Goal: Task Accomplishment & Management: Manage account settings

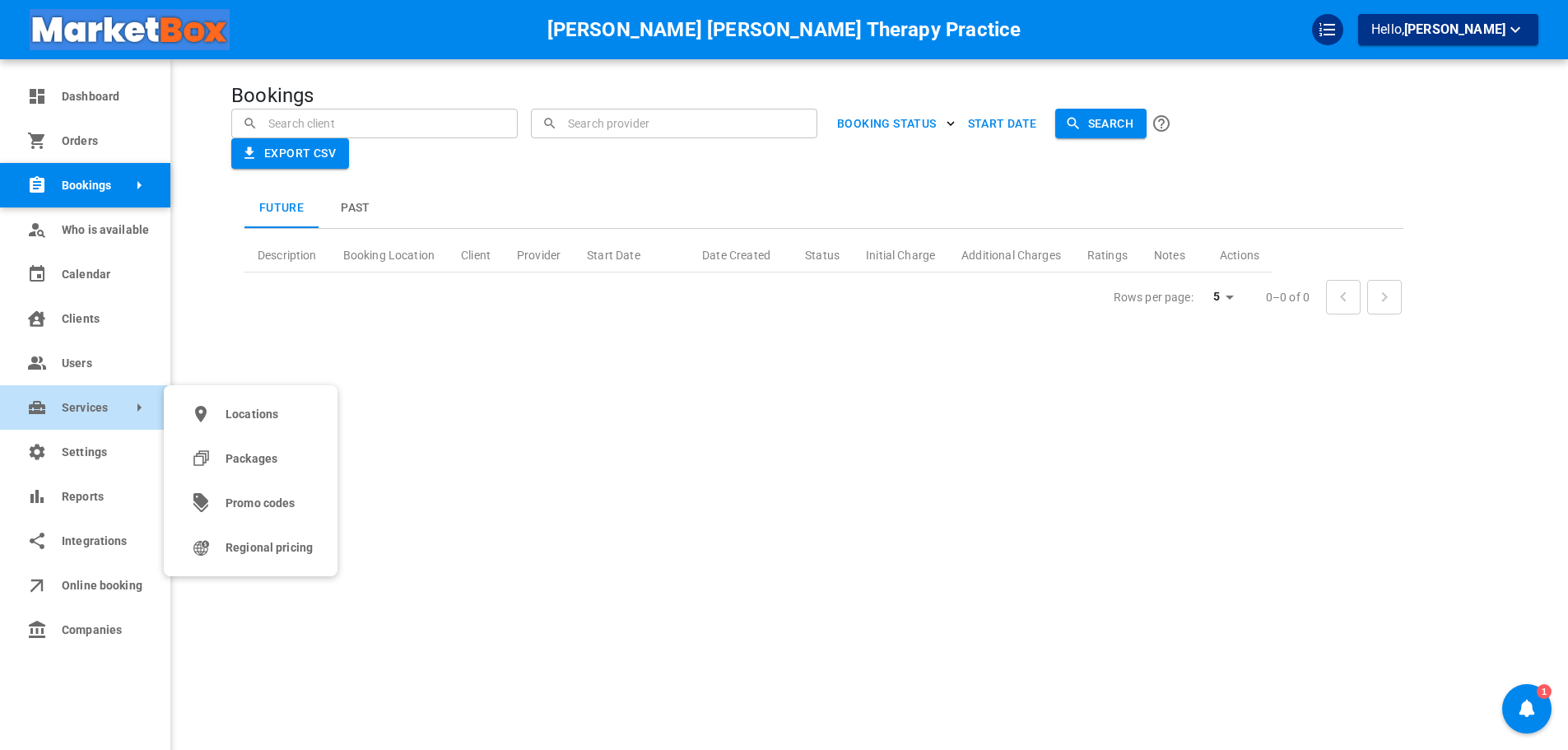
click at [58, 406] on link "Services" at bounding box center [85, 408] width 170 height 45
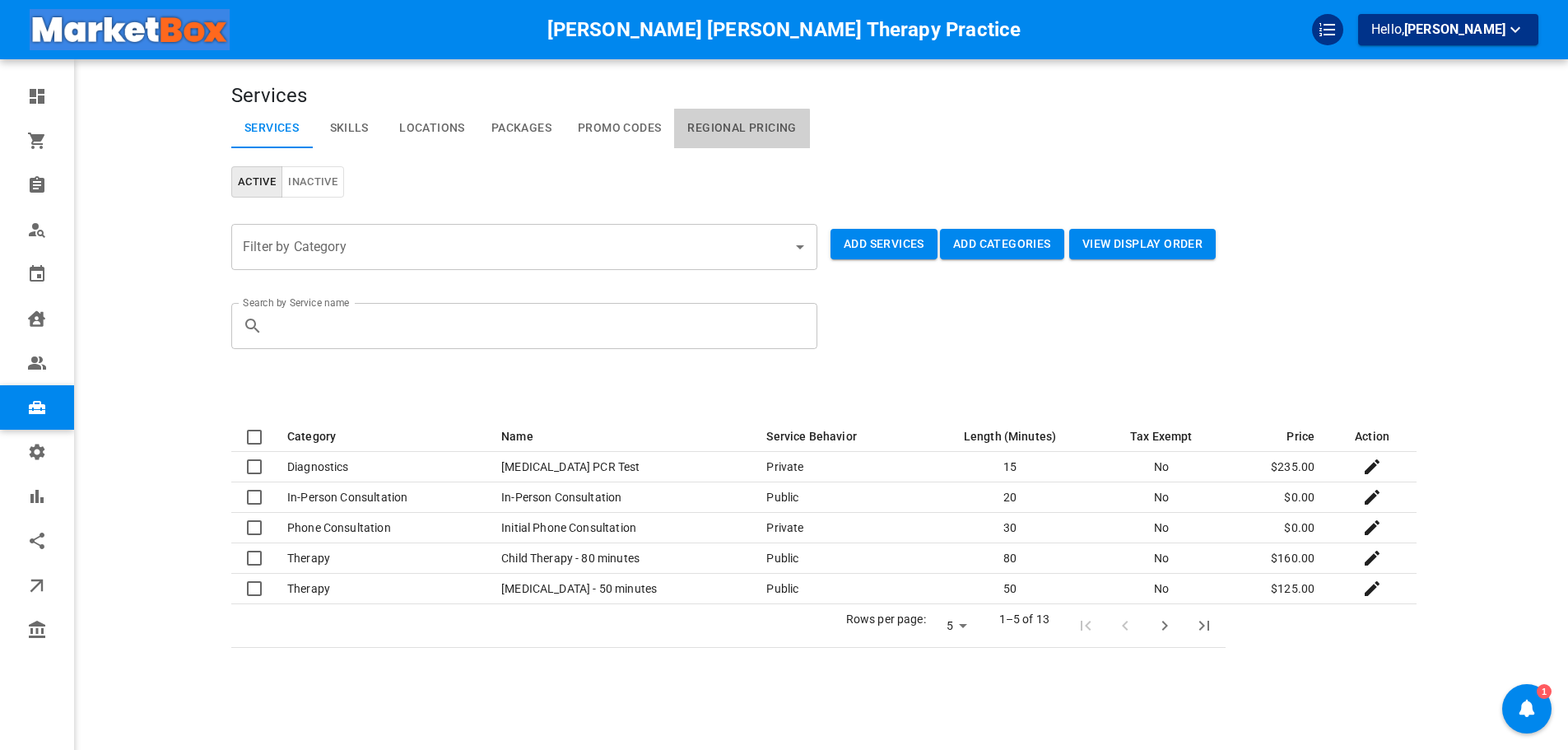
click at [719, 132] on link "Regional Pricing" at bounding box center [741, 128] width 135 height 40
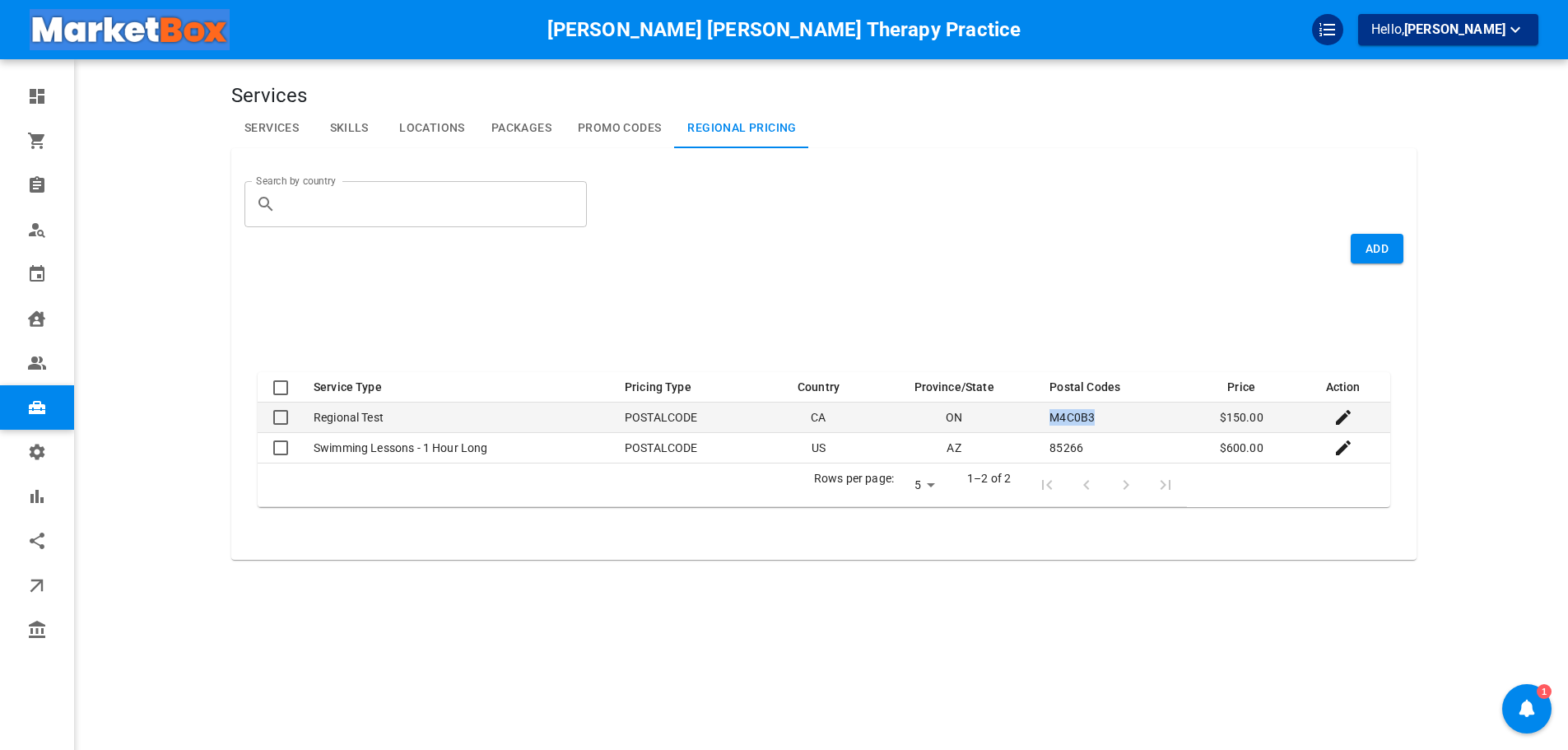
drag, startPoint x: 1052, startPoint y: 422, endPoint x: 1097, endPoint y: 420, distance: 45.0
click at [1097, 420] on td "M4C0B3" at bounding box center [1111, 417] width 150 height 31
checkbox input "true"
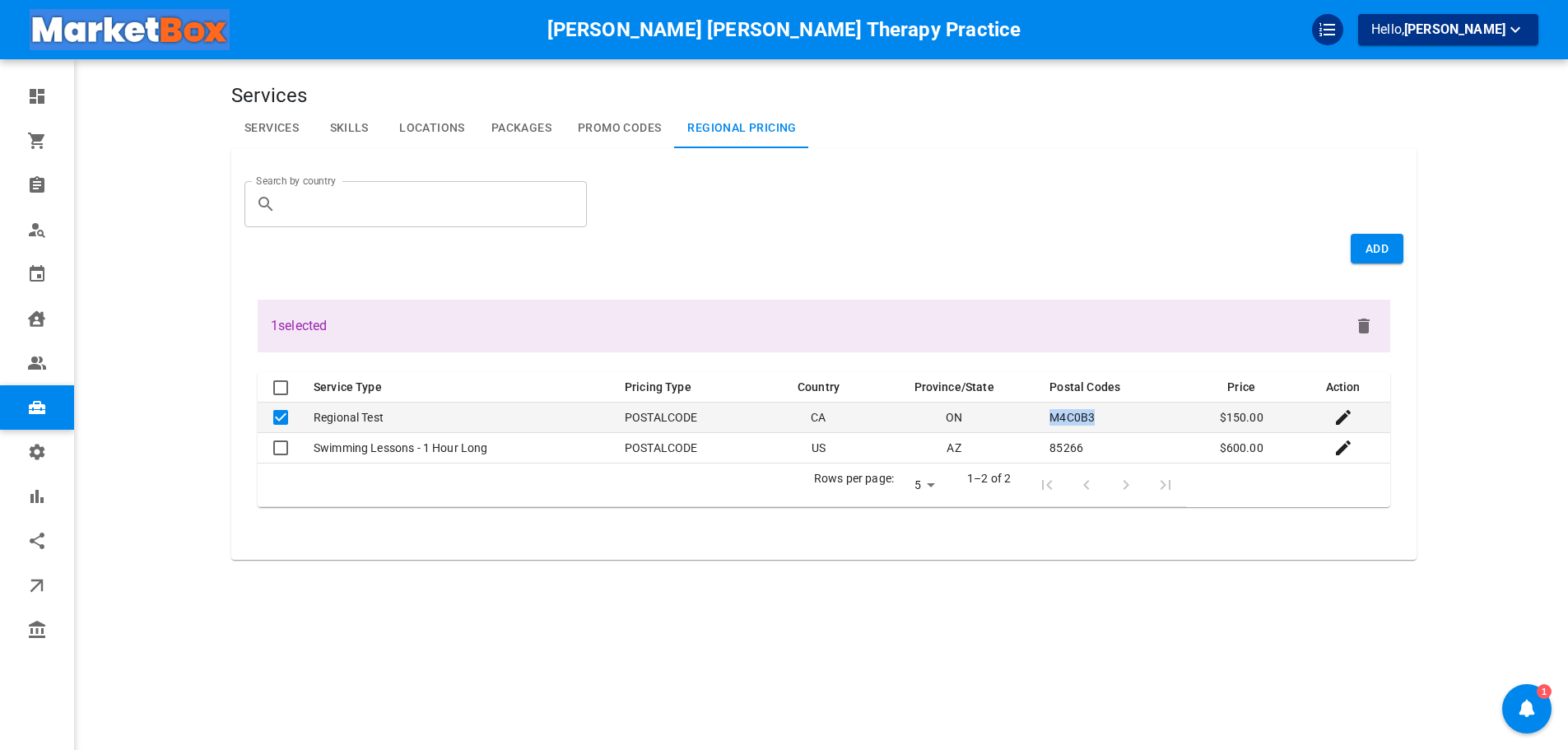
copy td "M4C0B3"
click at [1339, 414] on icon "Edit" at bounding box center [1342, 417] width 20 height 20
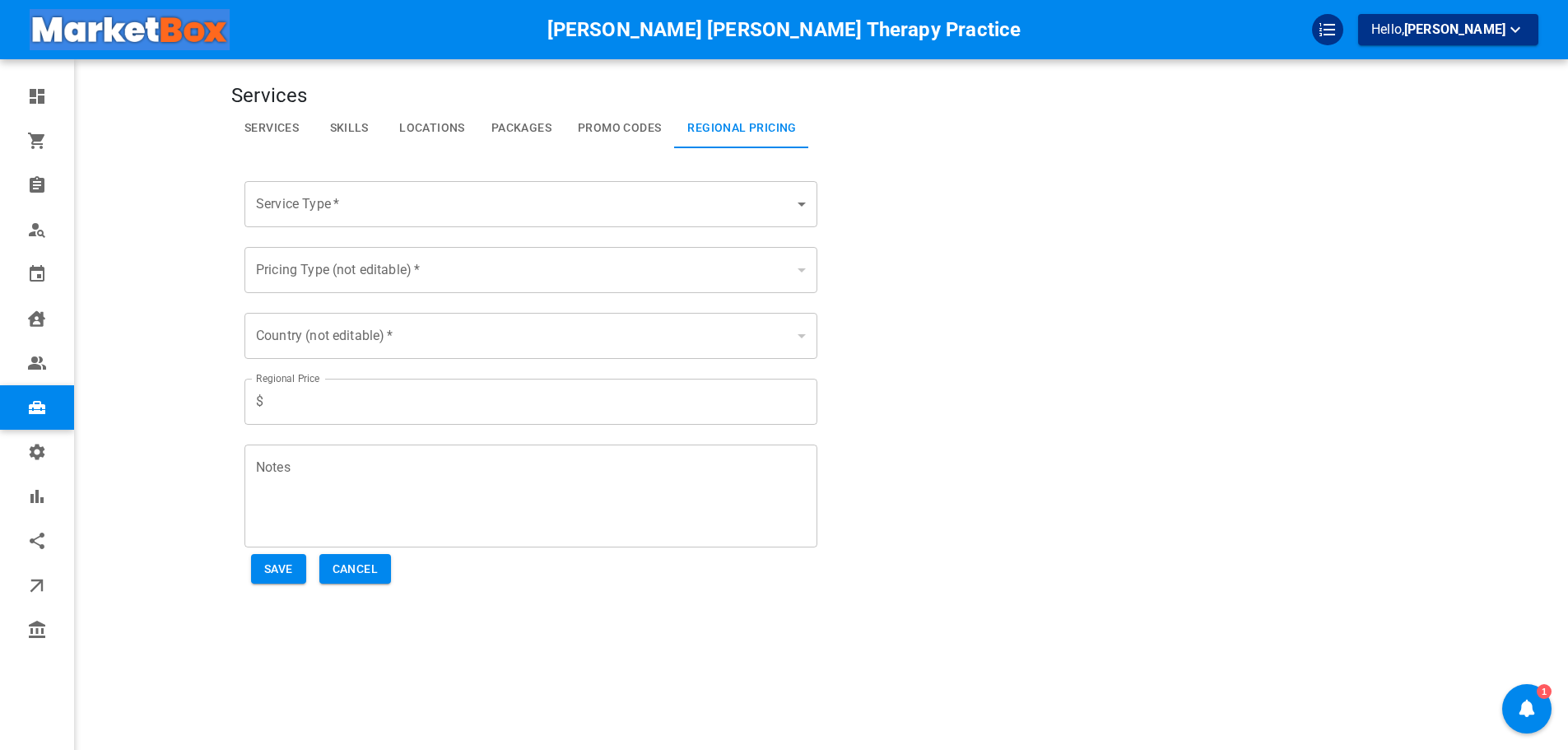
type input "Regional Test"
type input "Pricing by Zip / Postal Code"
type input "[GEOGRAPHIC_DATA]"
type input "150"
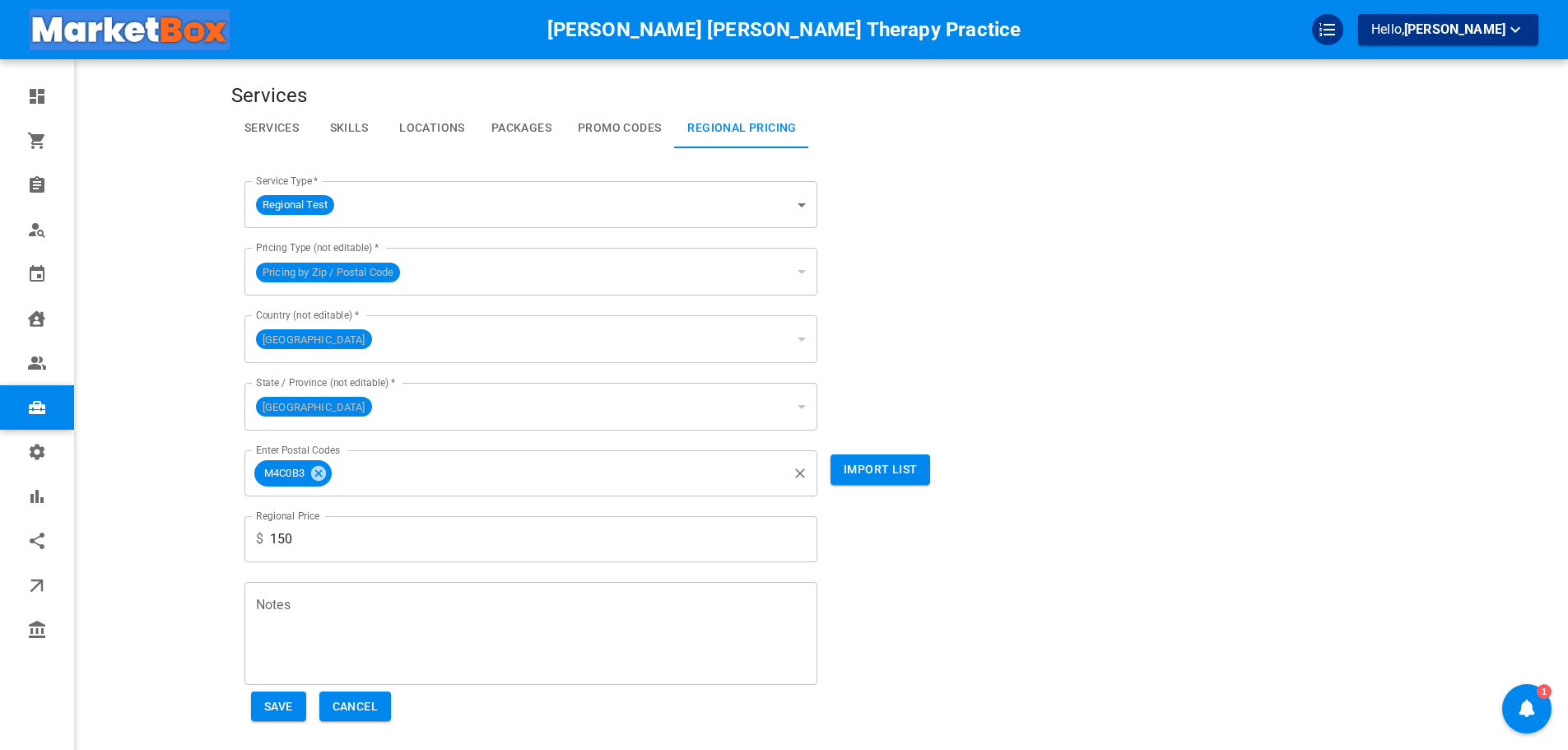
click at [569, 480] on input "Enter Postal Codes" at bounding box center [559, 474] width 451 height 32
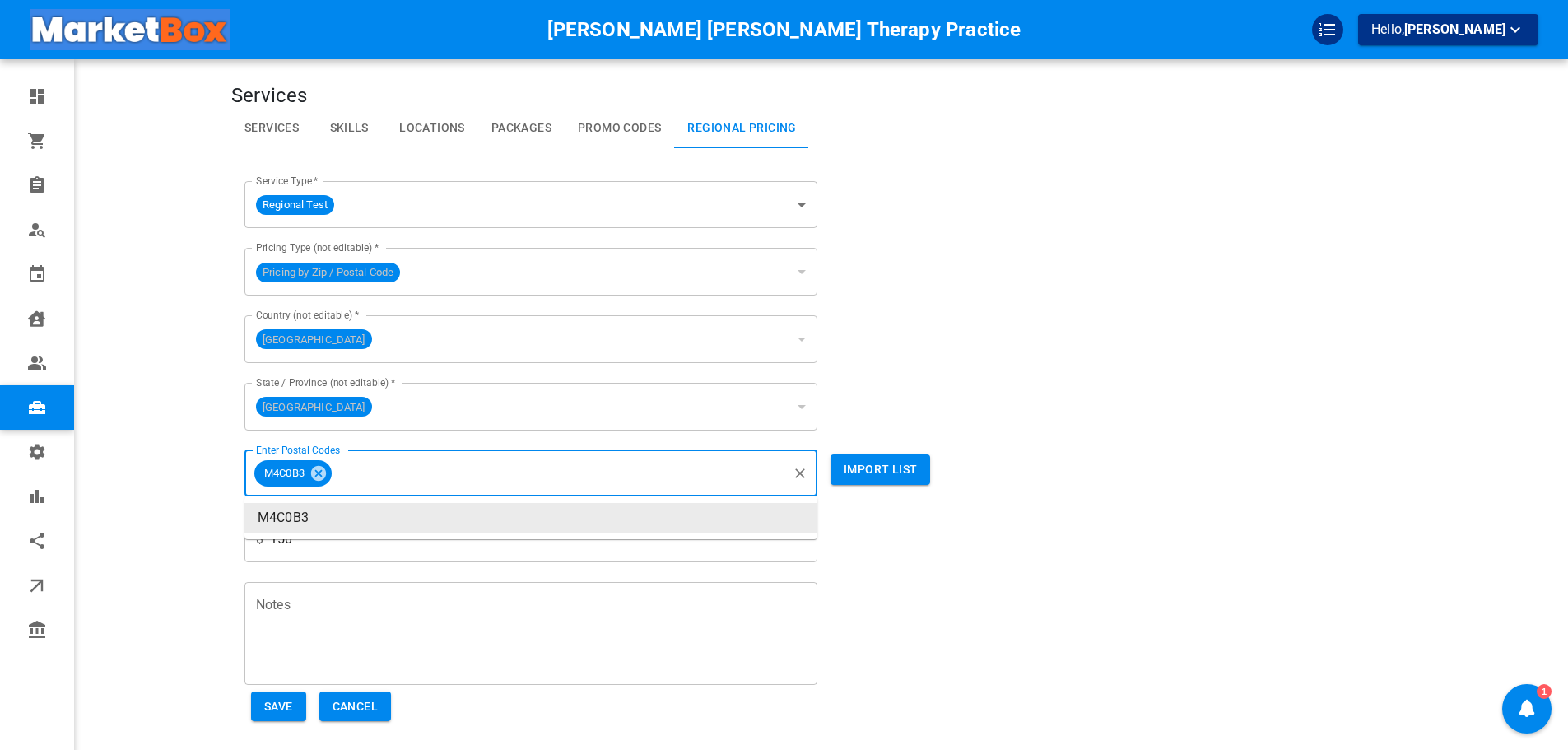
paste input "M4C 4X5"
type input "M4C 4X5"
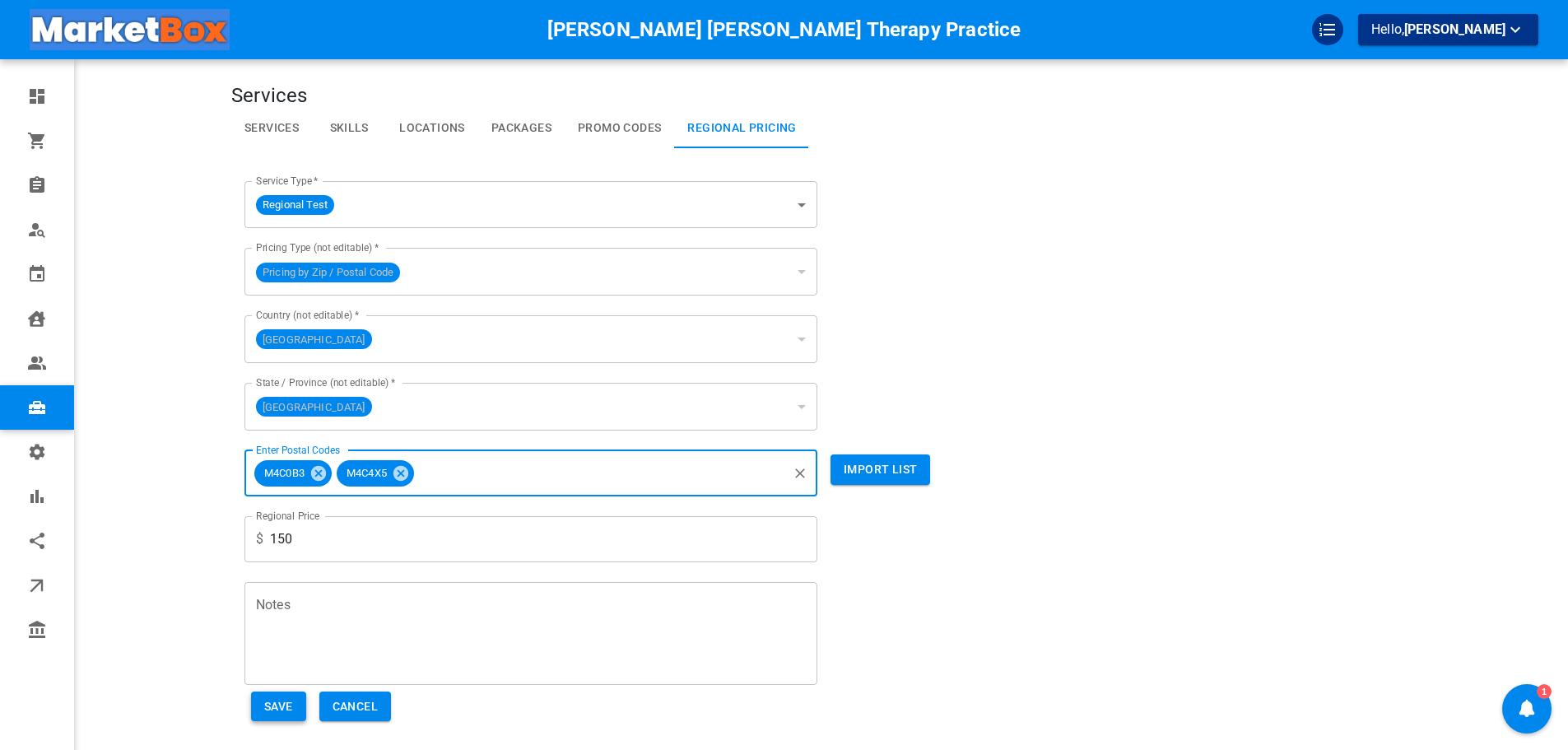
click at [299, 717] on button "Save" at bounding box center [278, 706] width 55 height 31
